Goal: Task Accomplishment & Management: Complete application form

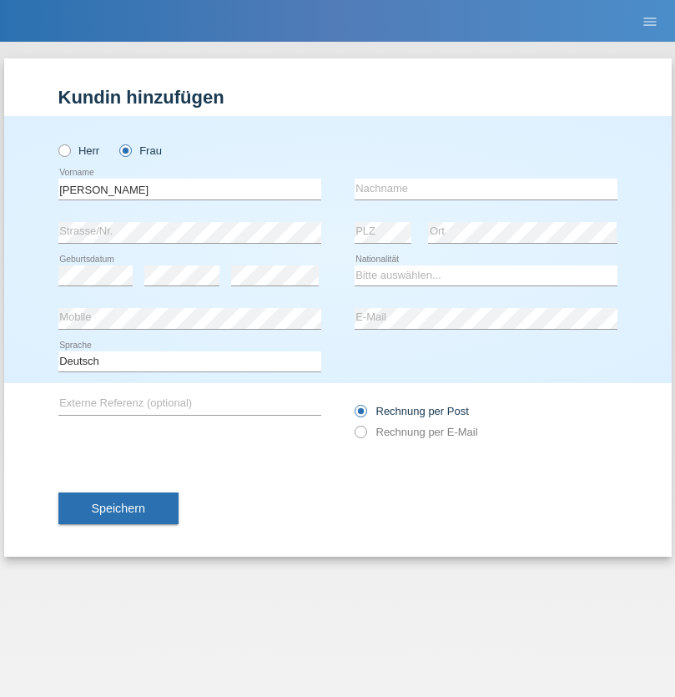
type input "[PERSON_NAME]"
click at [486, 189] on input "text" at bounding box center [486, 189] width 263 height 21
type input "Lamoli"
select select "HU"
select select "C"
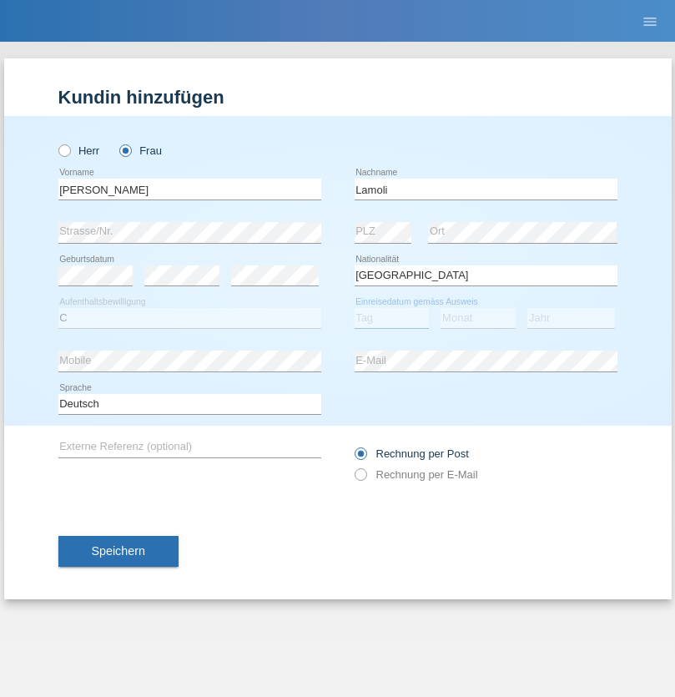
select select "12"
select select "01"
select select "2014"
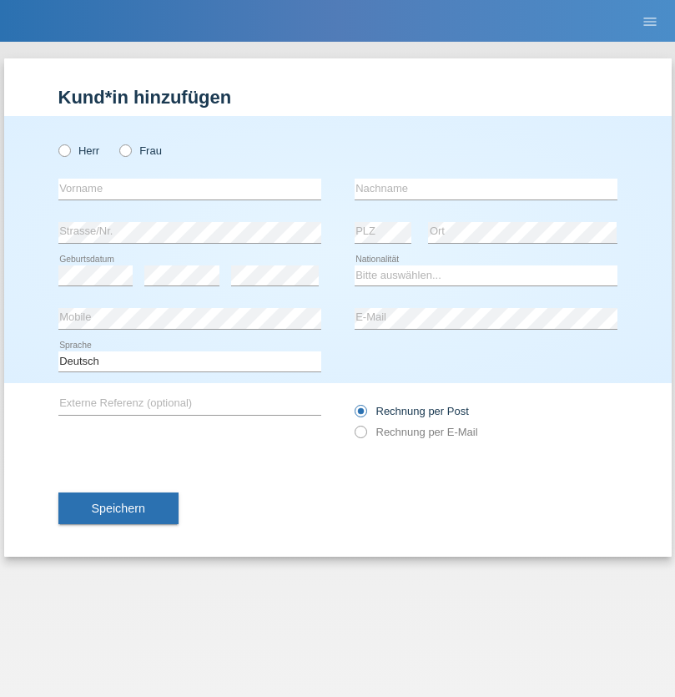
radio input "true"
click at [189, 189] on input "text" at bounding box center [189, 189] width 263 height 21
type input "Katarina"
click at [486, 189] on input "text" at bounding box center [486, 189] width 263 height 21
type input "Bacic"
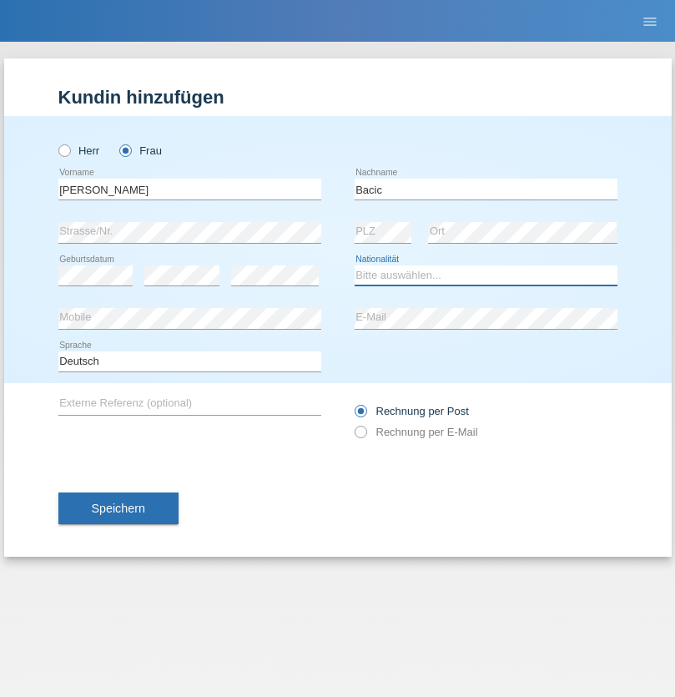
select select "CH"
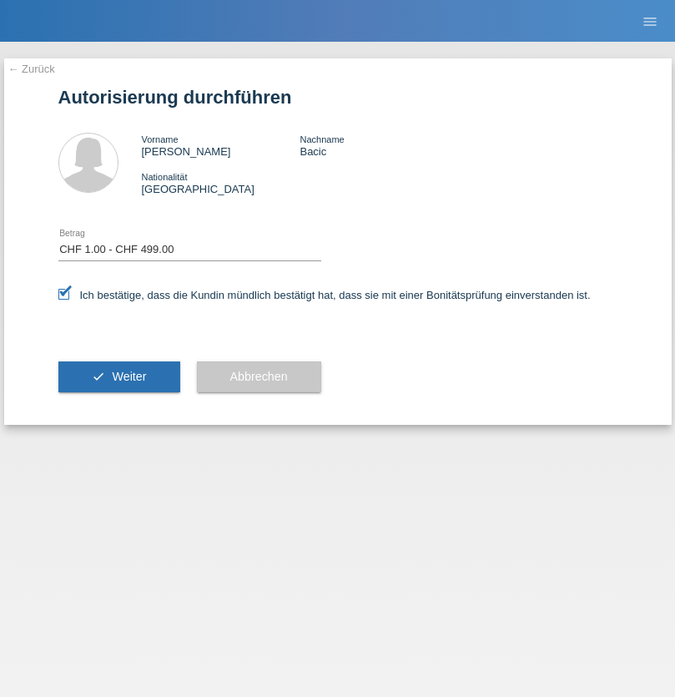
select select "1"
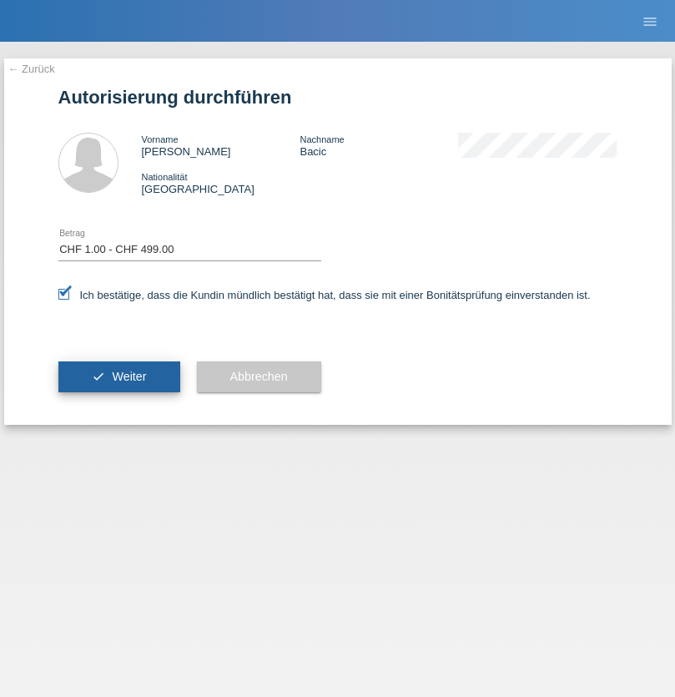
click at [118, 376] on span "Weiter" at bounding box center [129, 376] width 34 height 13
